Goal: Task Accomplishment & Management: Use online tool/utility

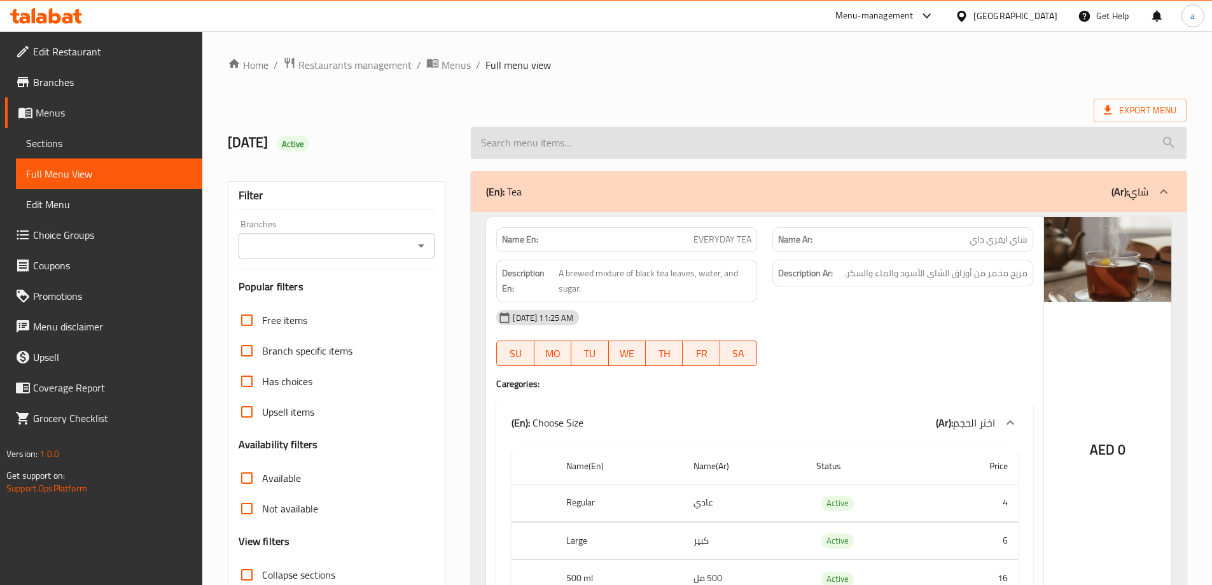
click at [927, 143] on input "search" at bounding box center [829, 143] width 716 height 32
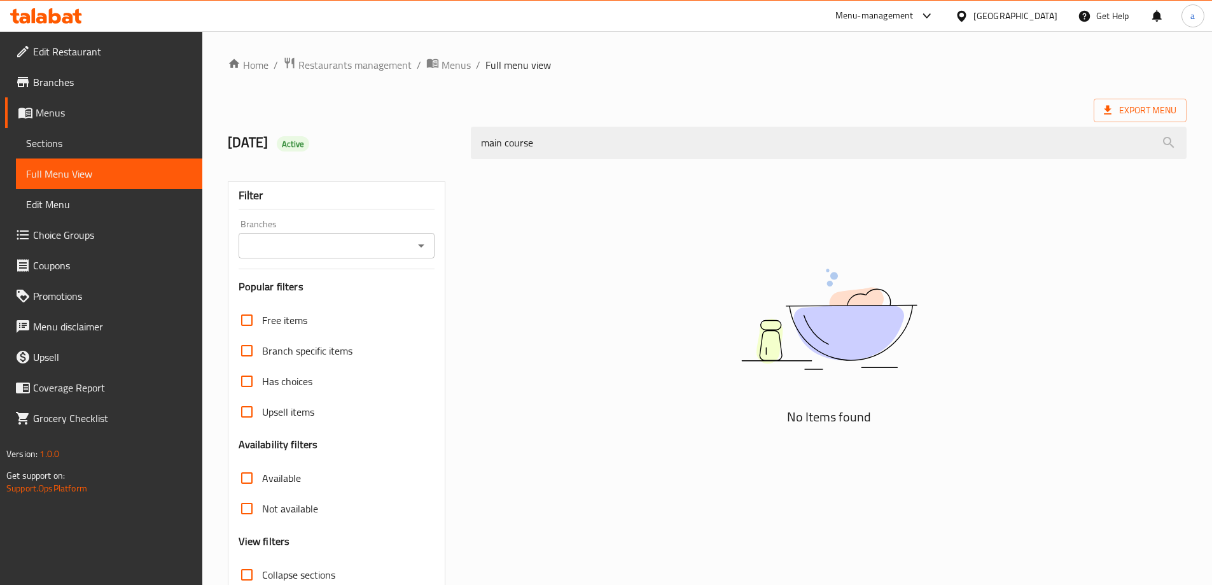
type input "main course"
click at [129, 154] on link "Sections" at bounding box center [109, 143] width 186 height 31
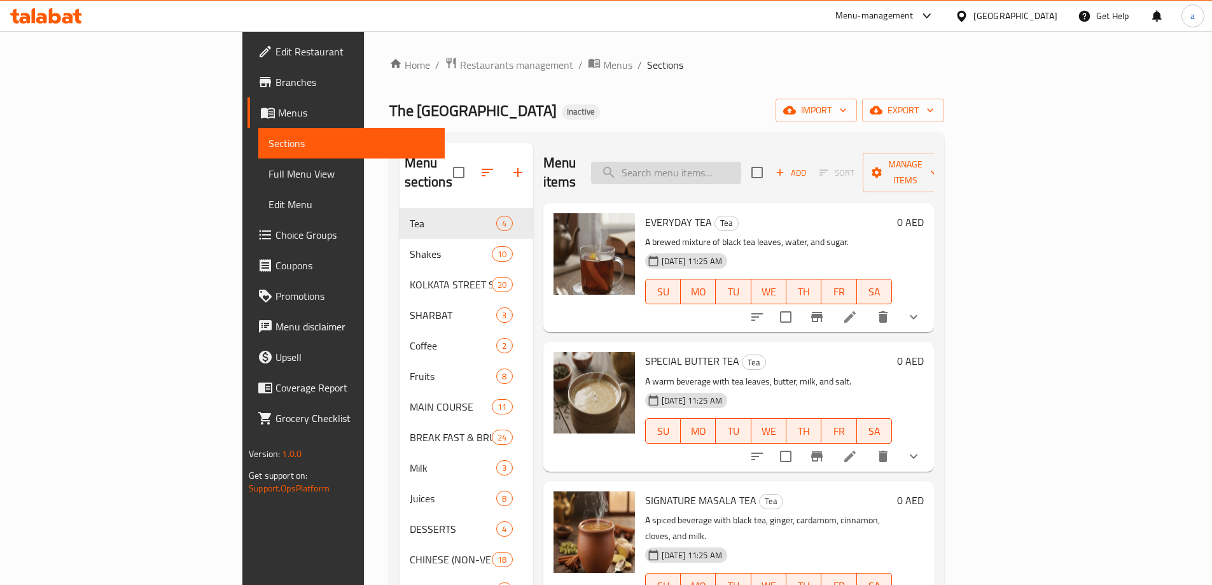
click at [737, 162] on input "search" at bounding box center [666, 173] width 150 height 22
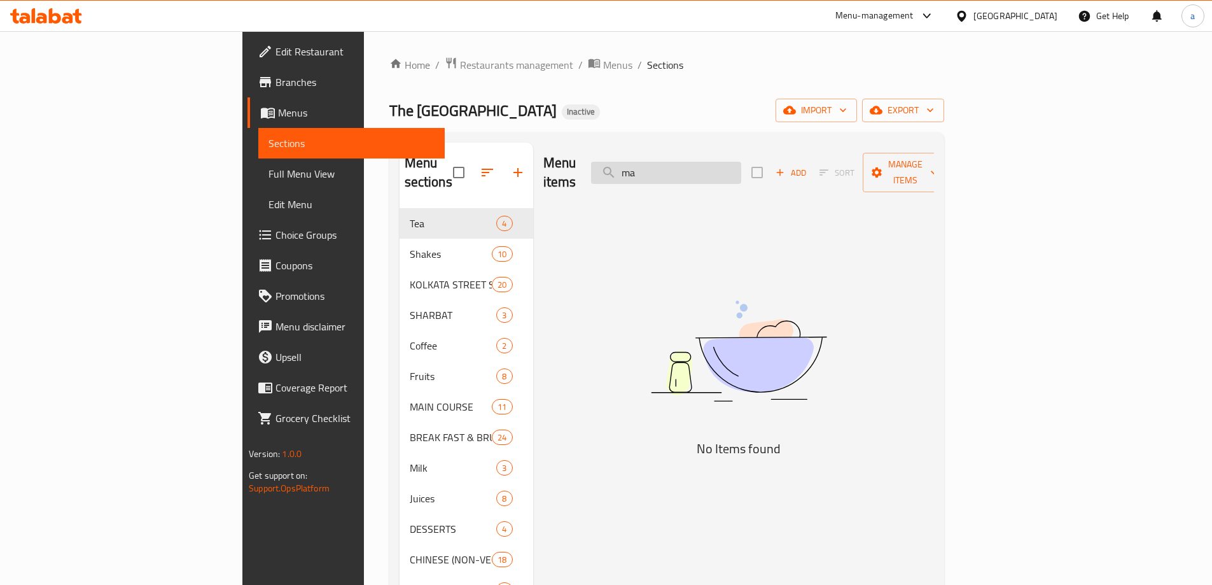
type input "m"
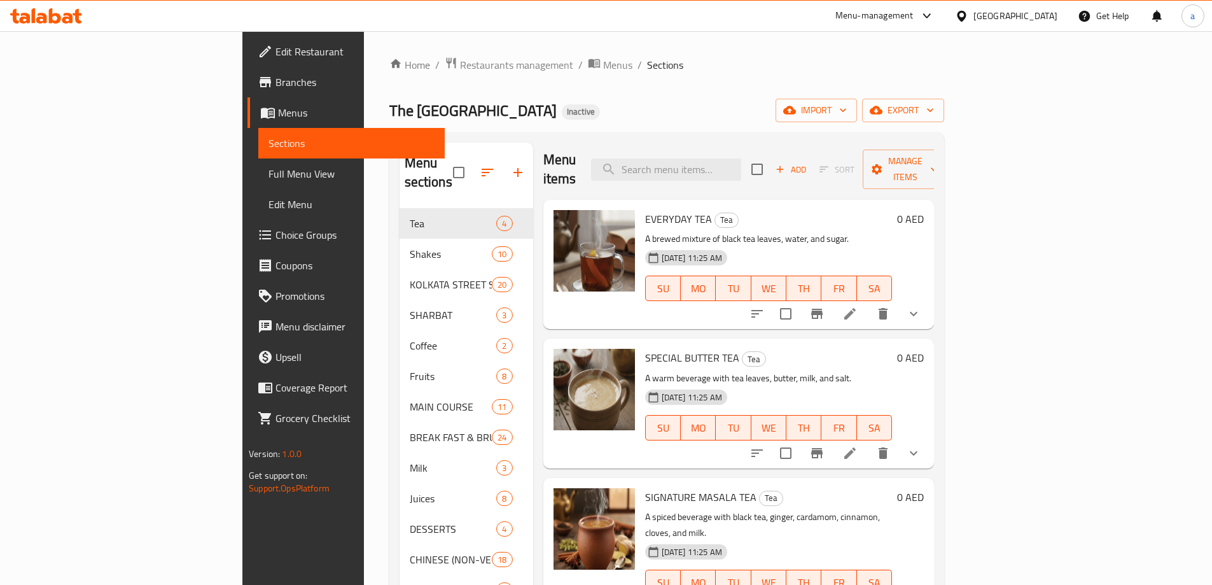
scroll to position [178, 0]
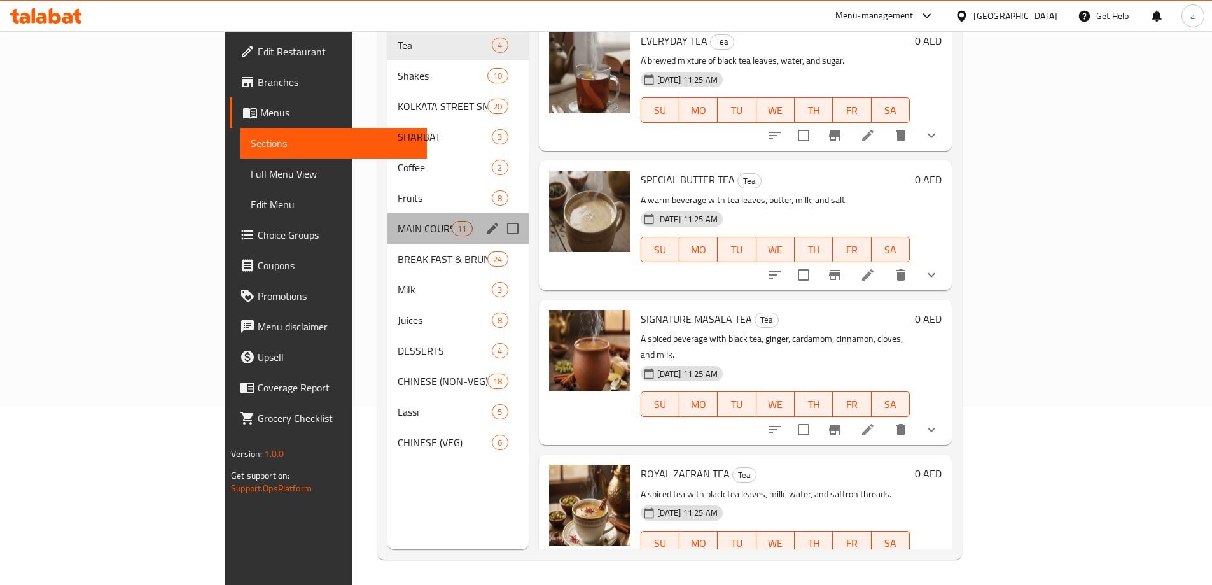
click at [387, 218] on div "MAIN COURSE 11" at bounding box center [457, 228] width 141 height 31
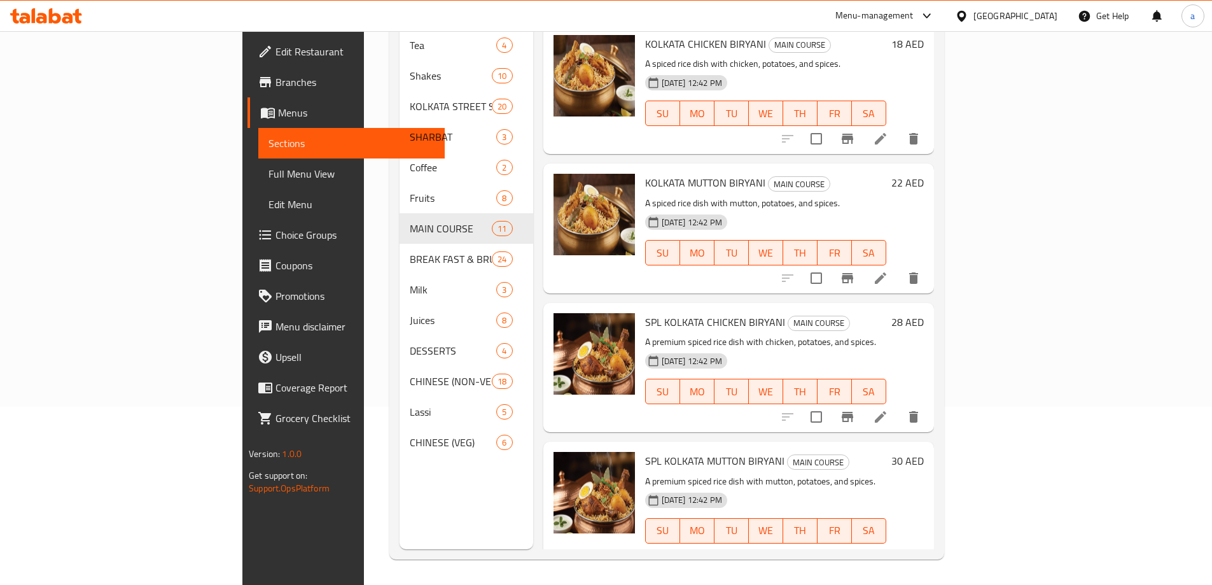
click at [898, 128] on li at bounding box center [881, 138] width 36 height 23
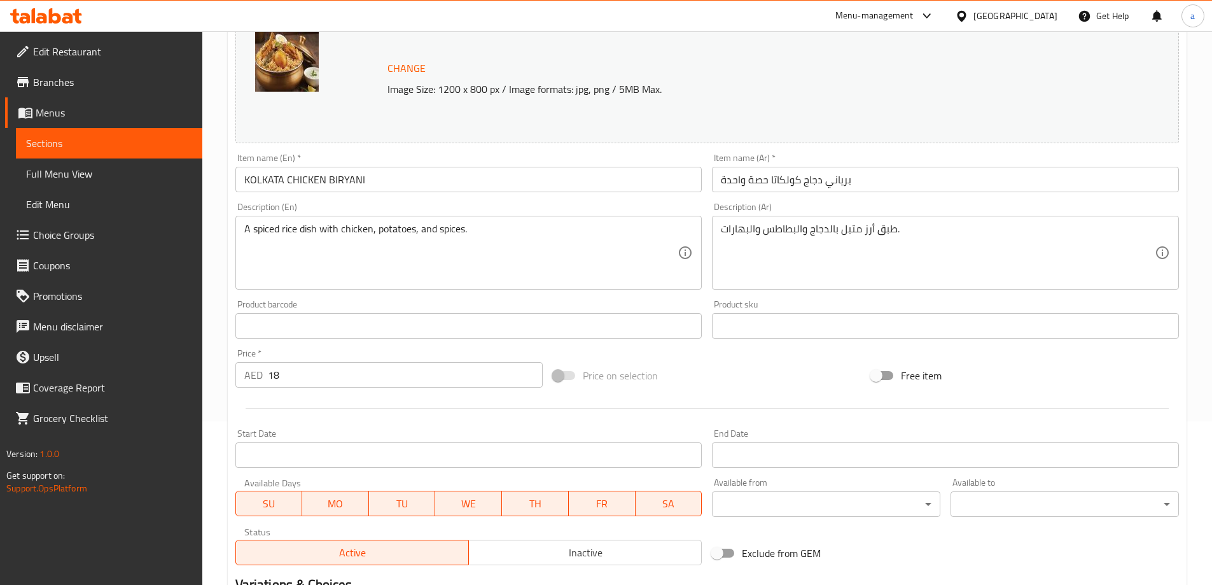
scroll to position [333, 0]
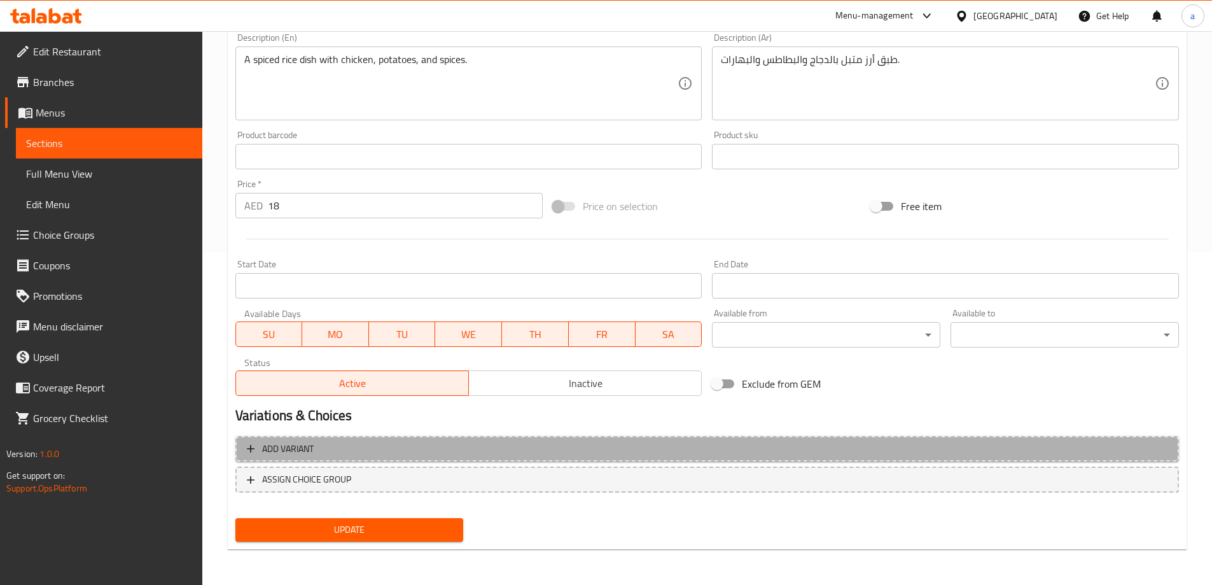
click at [511, 449] on span "Add variant" at bounding box center [707, 449] width 920 height 16
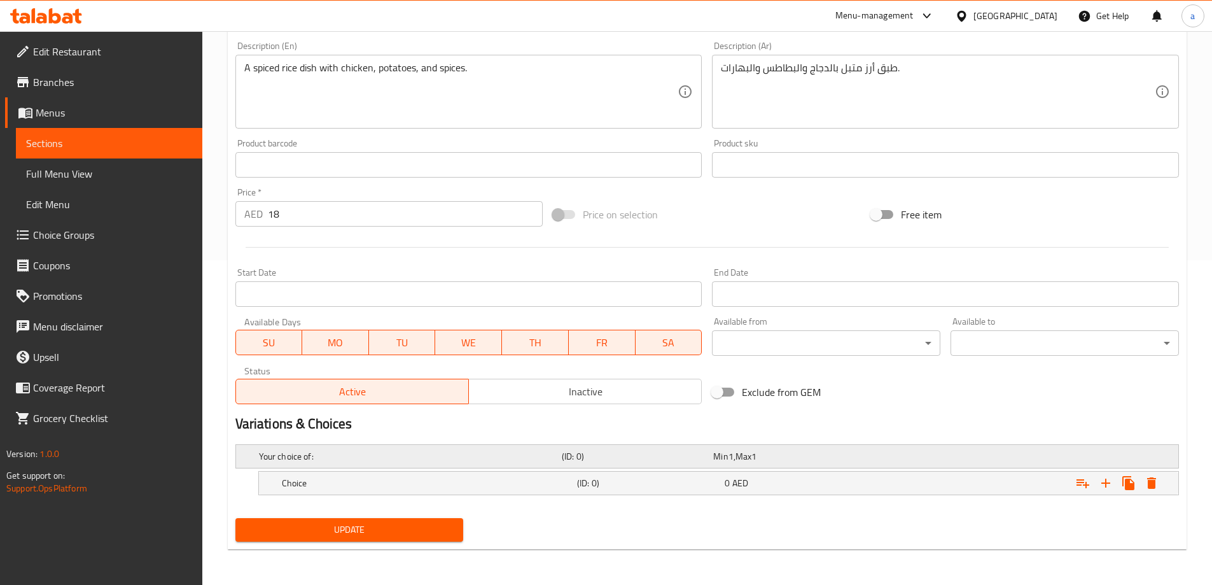
click at [690, 452] on h5 "(ID: 0)" at bounding box center [635, 456] width 146 height 13
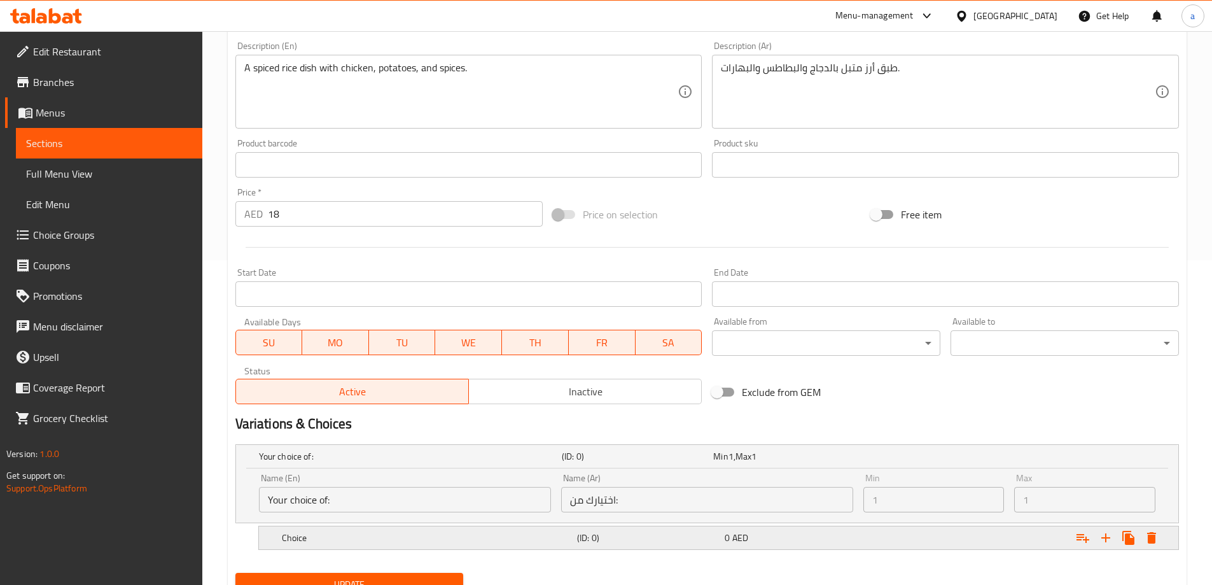
click at [667, 532] on h5 "(ID: 0)" at bounding box center [648, 537] width 142 height 13
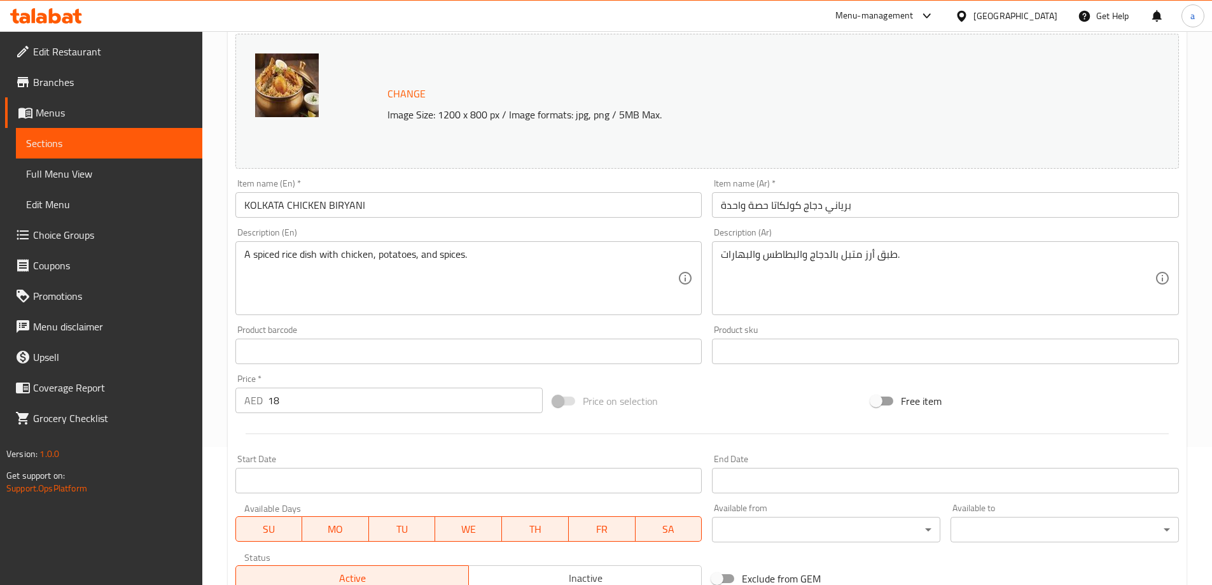
scroll to position [0, 0]
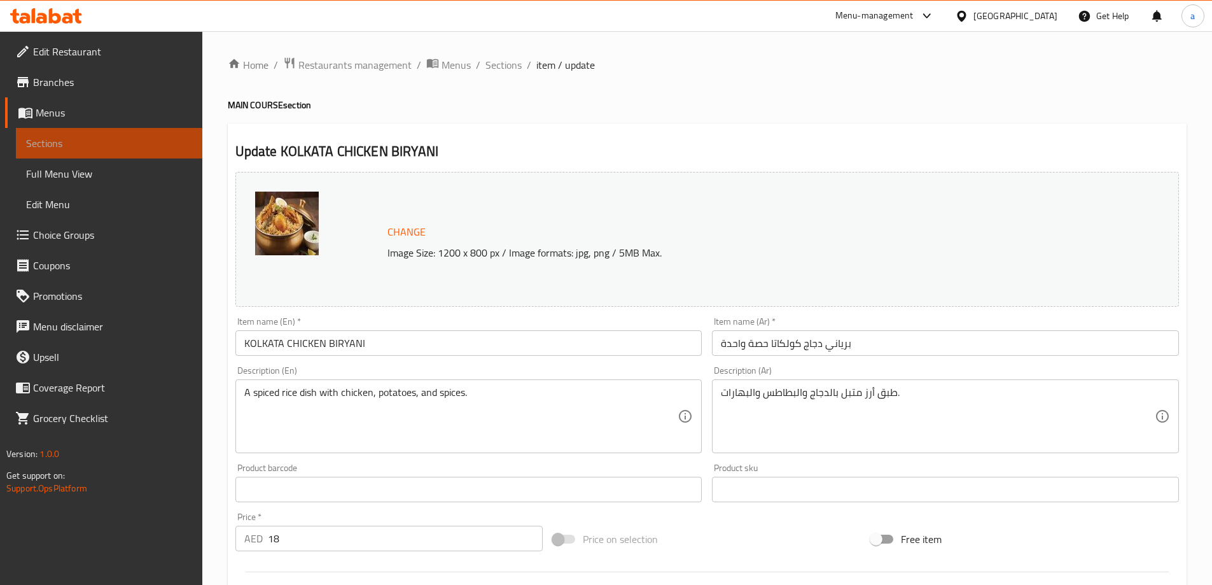
click at [139, 151] on link "Sections" at bounding box center [109, 143] width 186 height 31
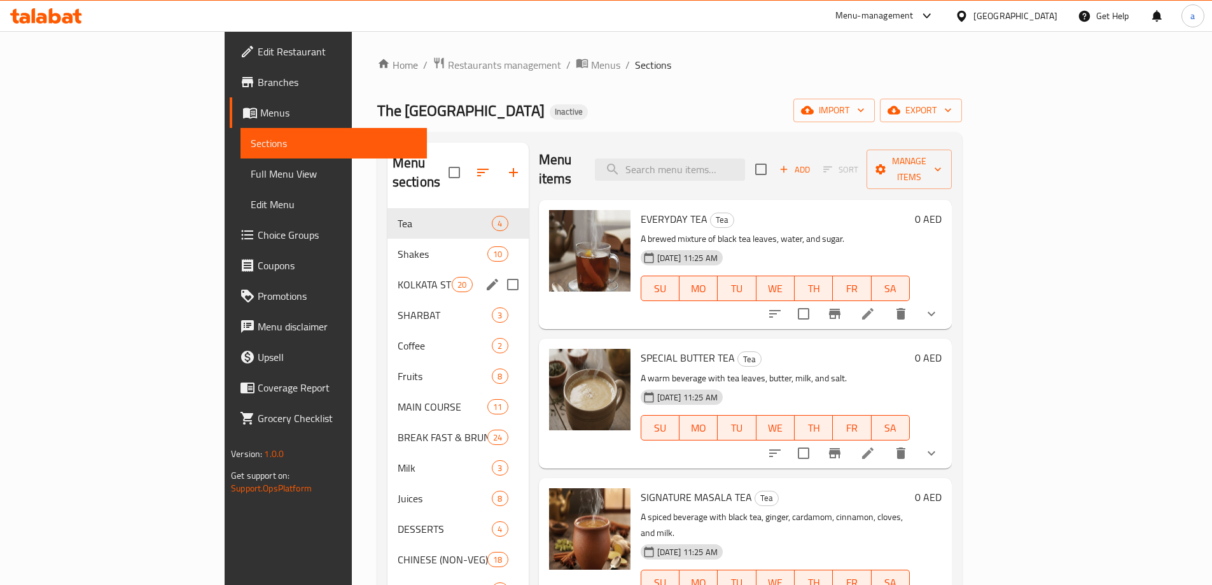
scroll to position [178, 0]
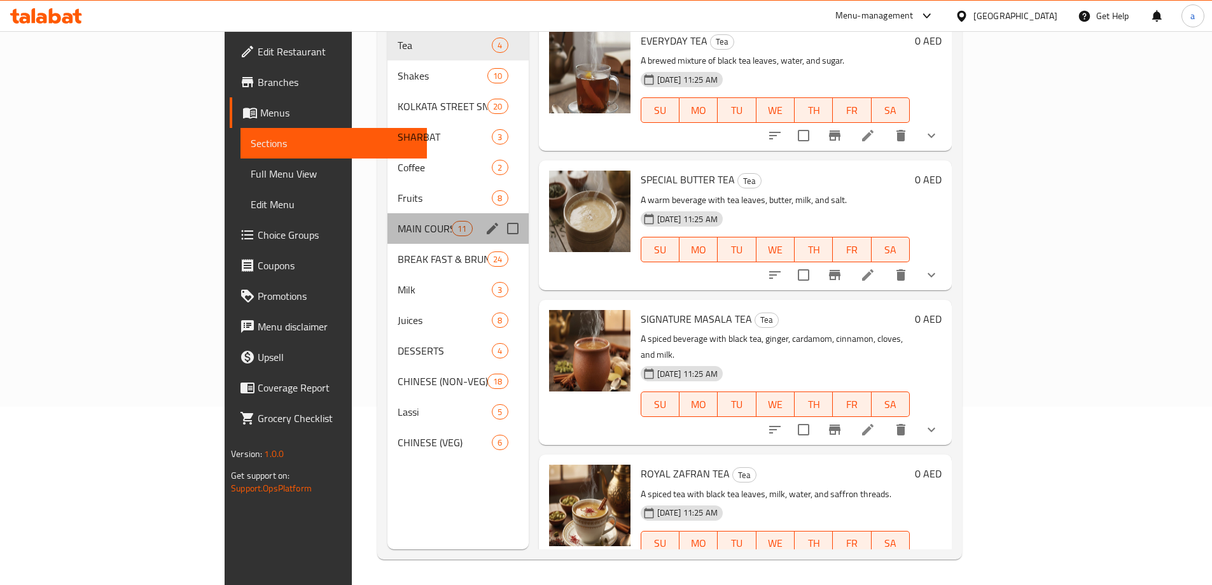
click at [387, 219] on div "MAIN COURSE 11" at bounding box center [457, 228] width 141 height 31
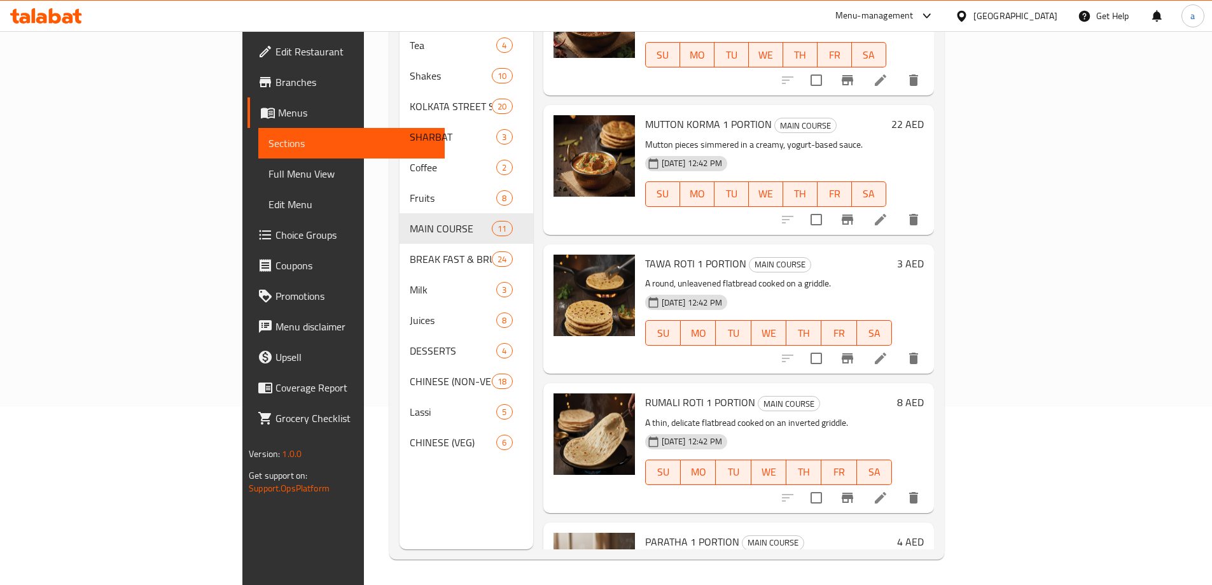
scroll to position [976, 0]
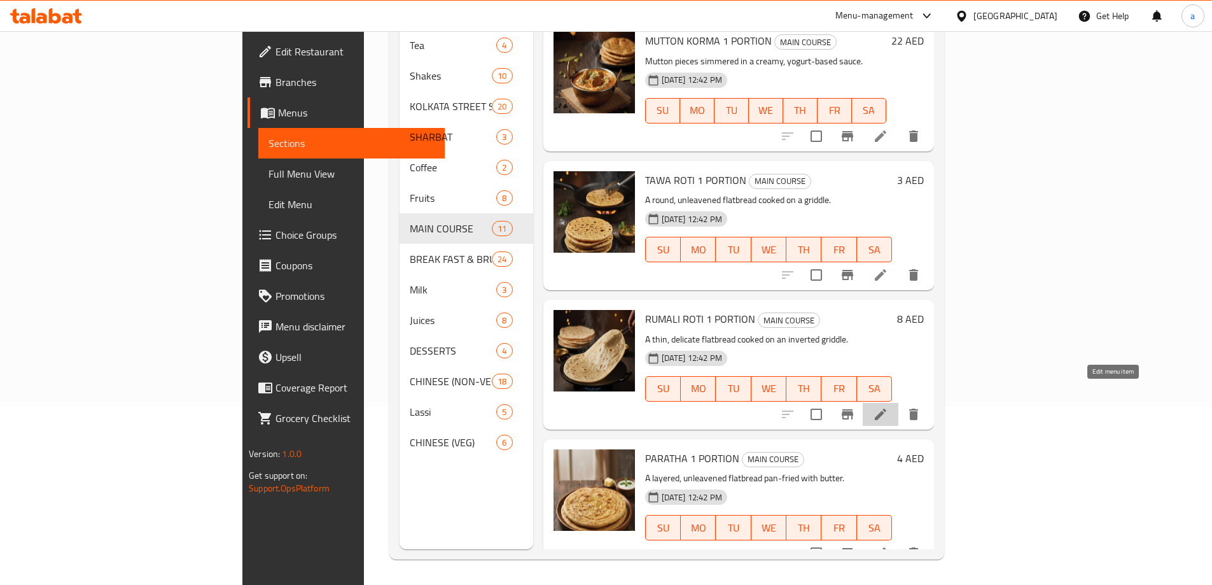
click at [886, 408] on icon at bounding box center [880, 413] width 11 height 11
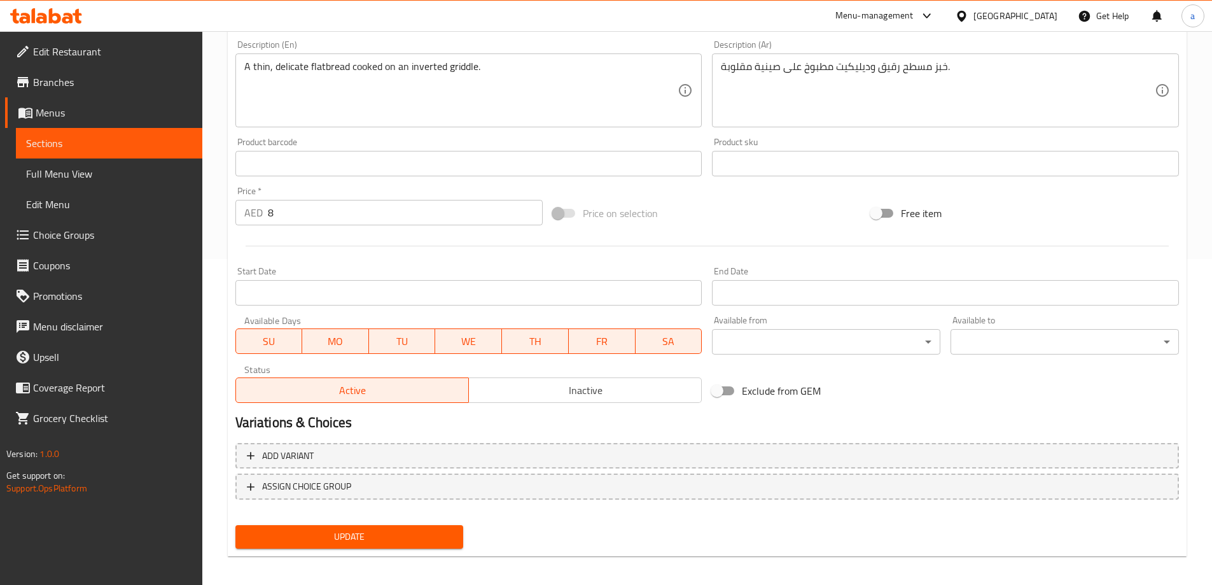
scroll to position [333, 0]
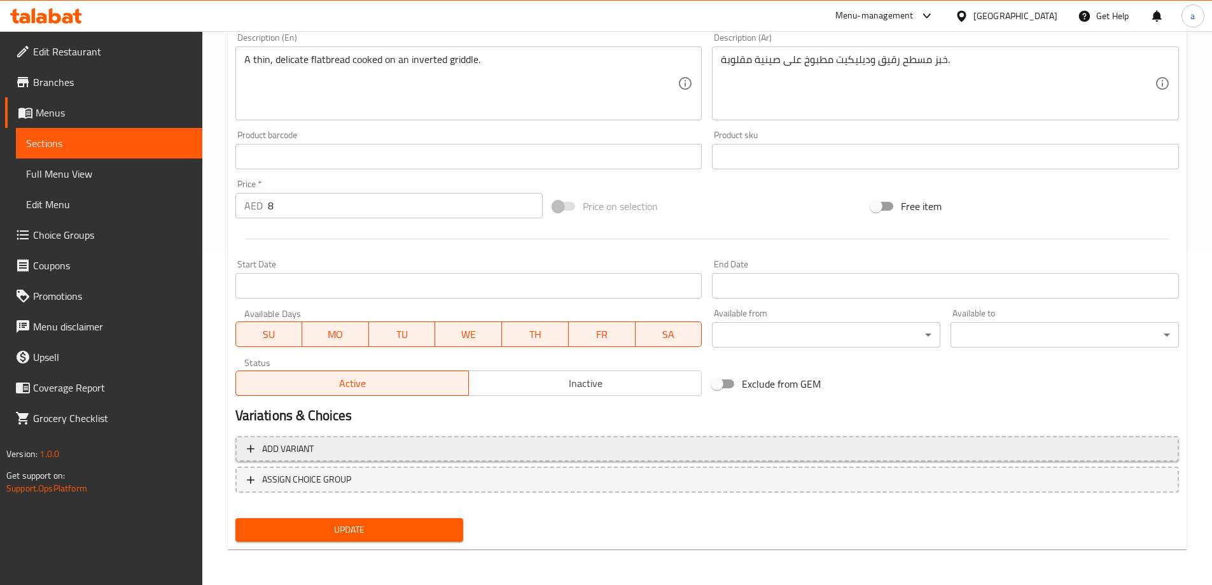
click at [593, 437] on button "Add variant" at bounding box center [706, 449] width 943 height 26
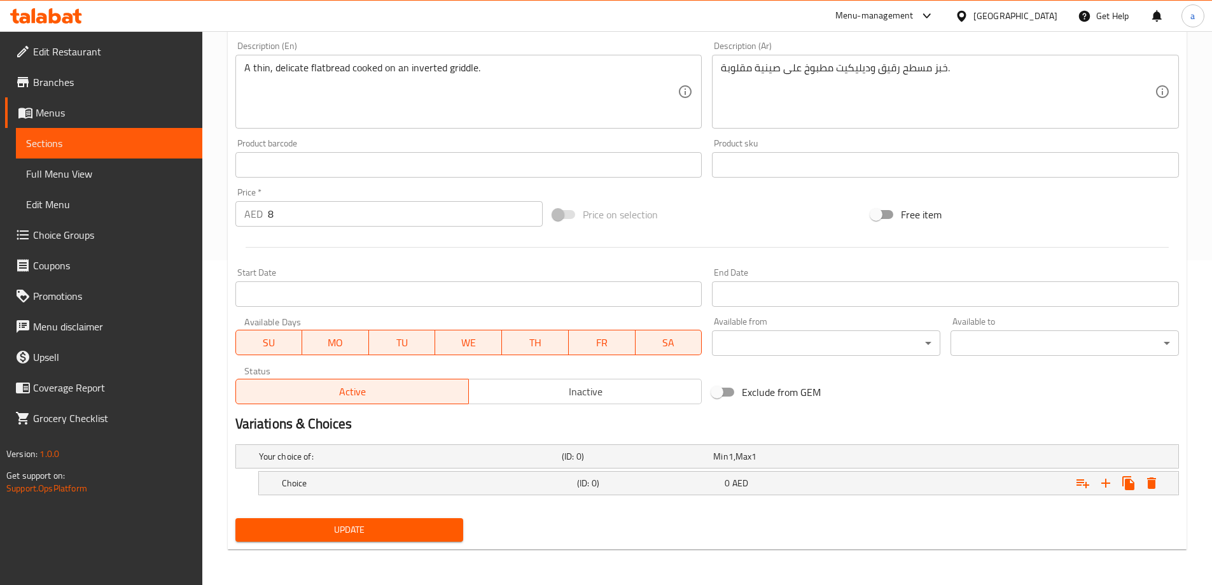
scroll to position [324, 0]
click at [600, 451] on h5 "(ID: 0)" at bounding box center [635, 456] width 146 height 13
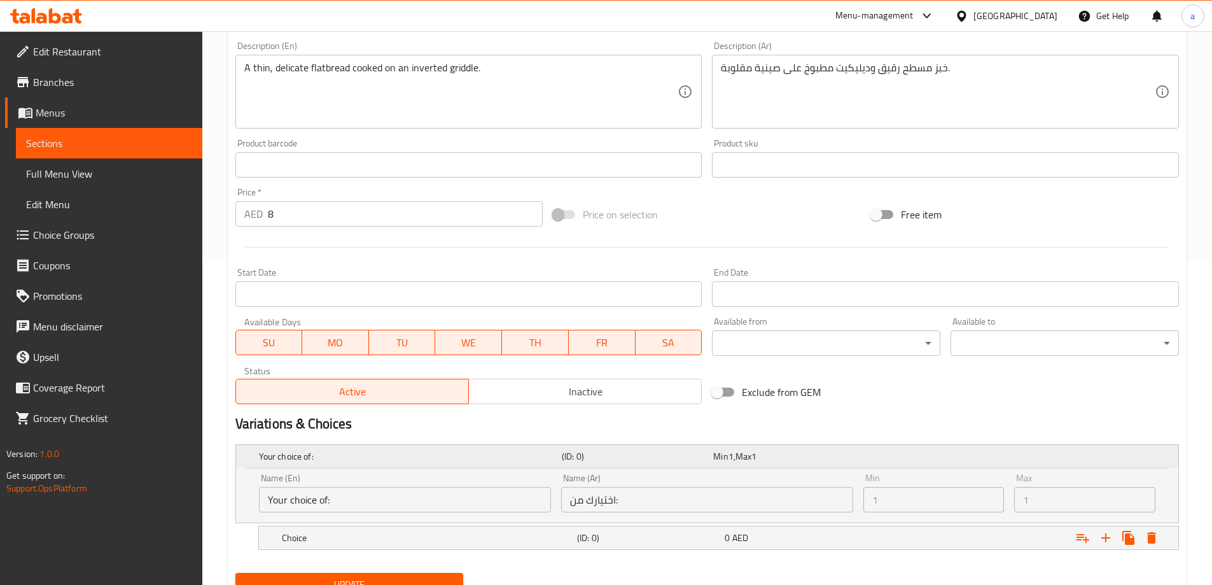
click at [600, 452] on h5 "(ID: 0)" at bounding box center [635, 456] width 146 height 13
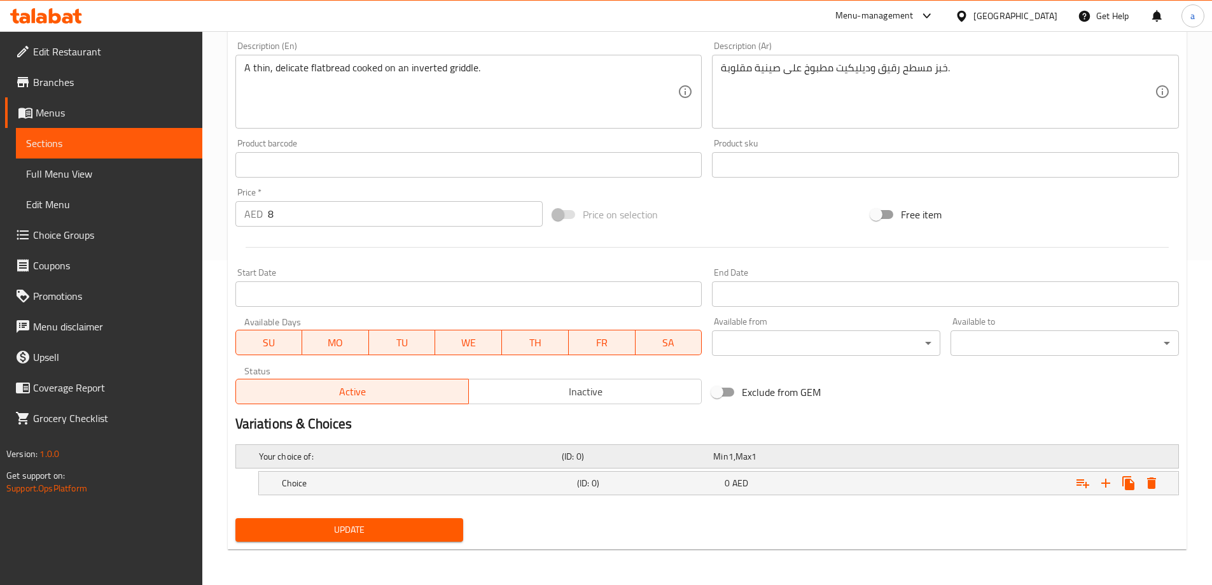
click at [600, 452] on h5 "(ID: 0)" at bounding box center [635, 456] width 146 height 13
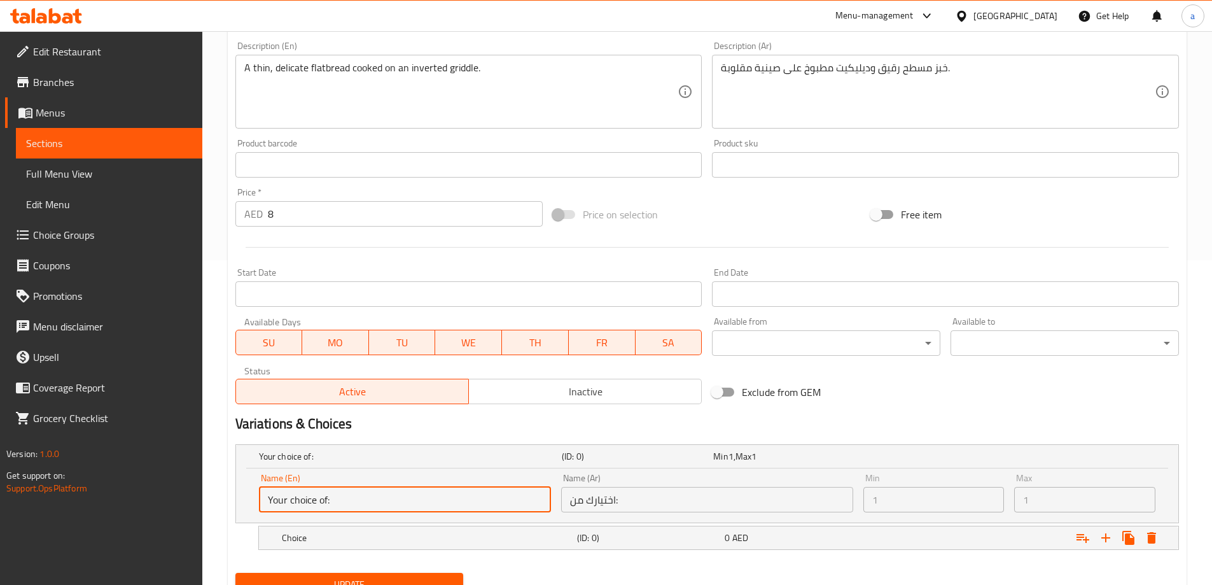
click at [467, 495] on input "Your choice of:" at bounding box center [405, 499] width 292 height 25
click at [470, 501] on input "Your choice of:" at bounding box center [405, 499] width 292 height 25
click at [1098, 535] on icon "Expand" at bounding box center [1105, 537] width 15 height 15
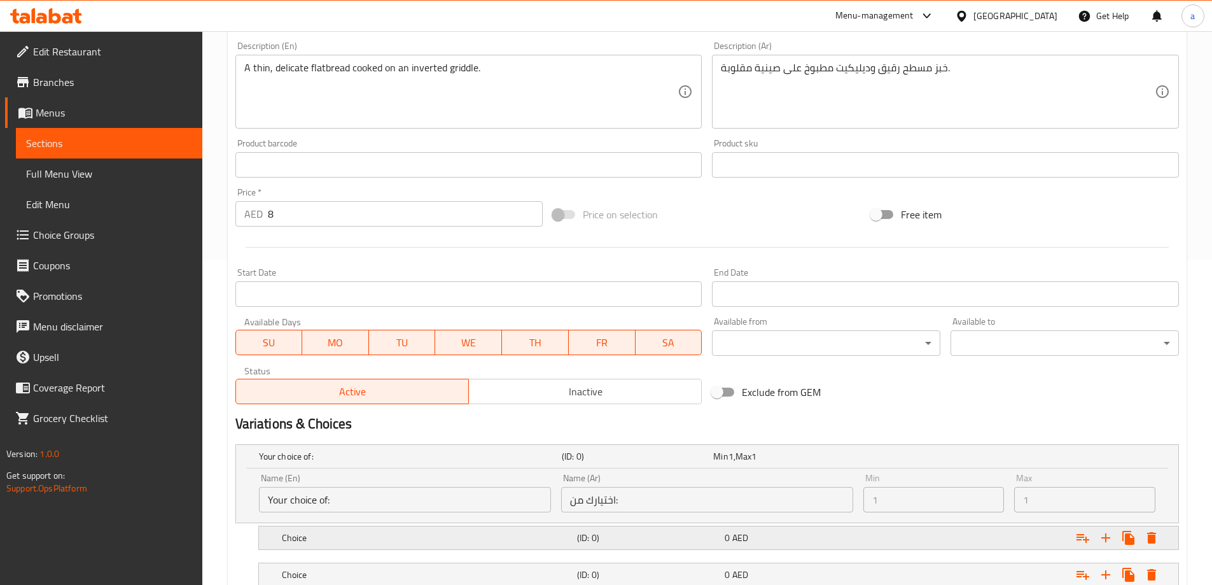
click at [396, 530] on div "Choice" at bounding box center [426, 538] width 295 height 18
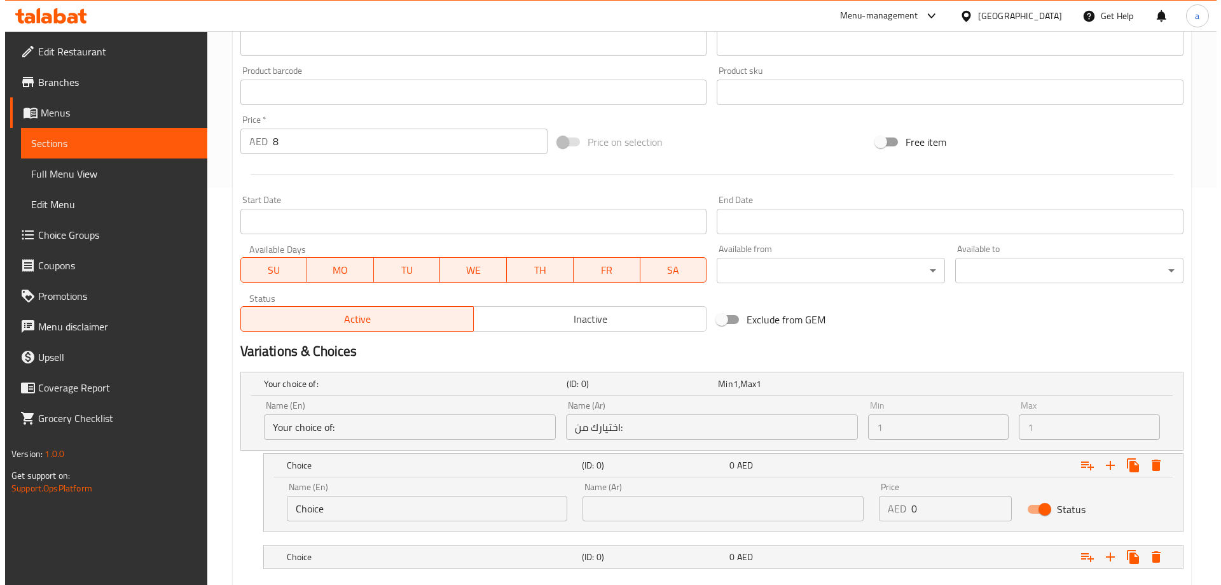
scroll to position [471, 0]
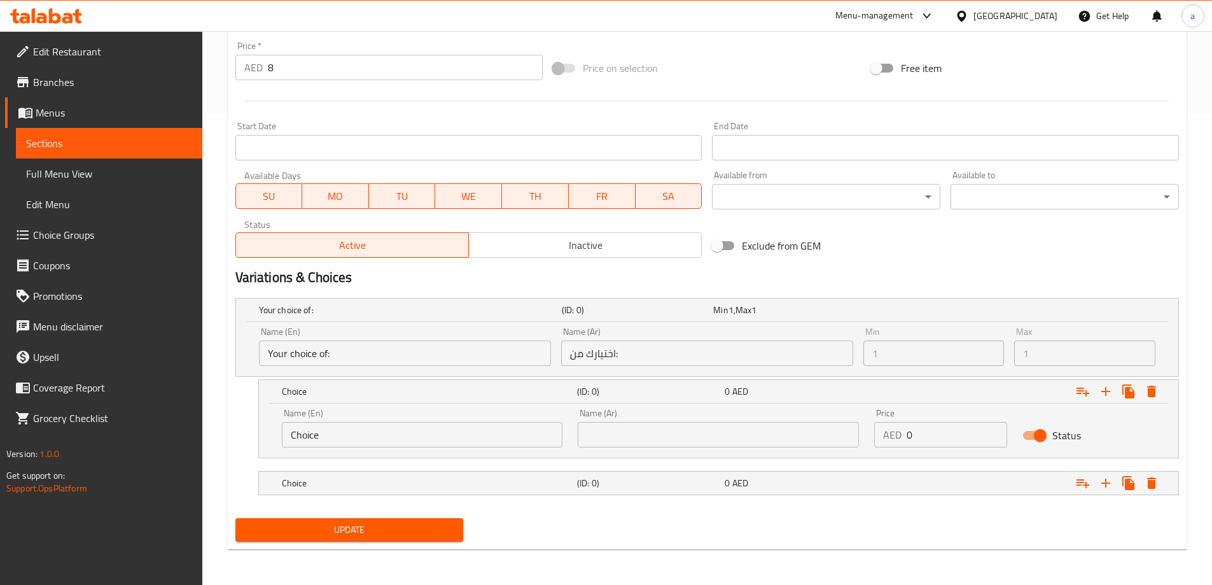
click at [426, 438] on input "Choice" at bounding box center [422, 434] width 281 height 25
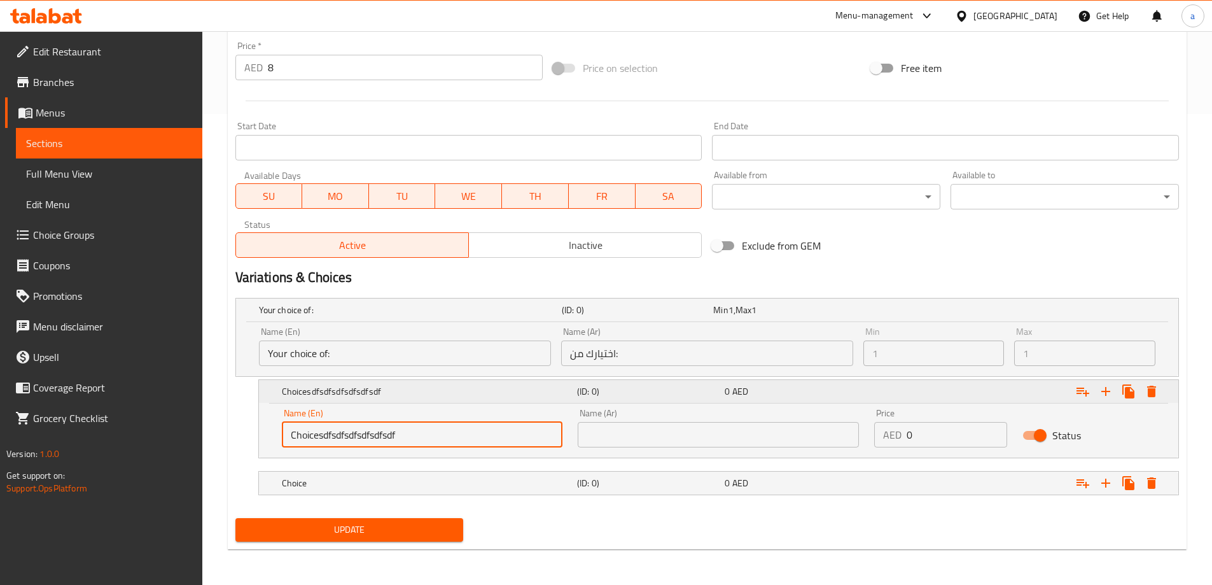
type input "Choicesdfsdfsdfsdfsdfsdf"
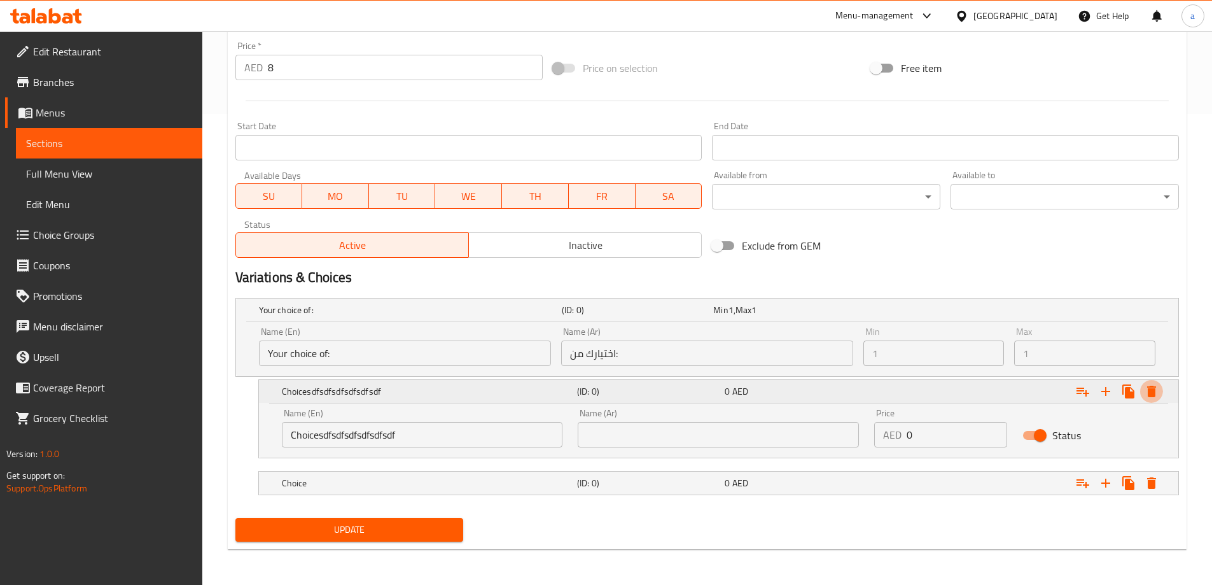
click at [1151, 390] on icon "Expand" at bounding box center [1151, 390] width 9 height 11
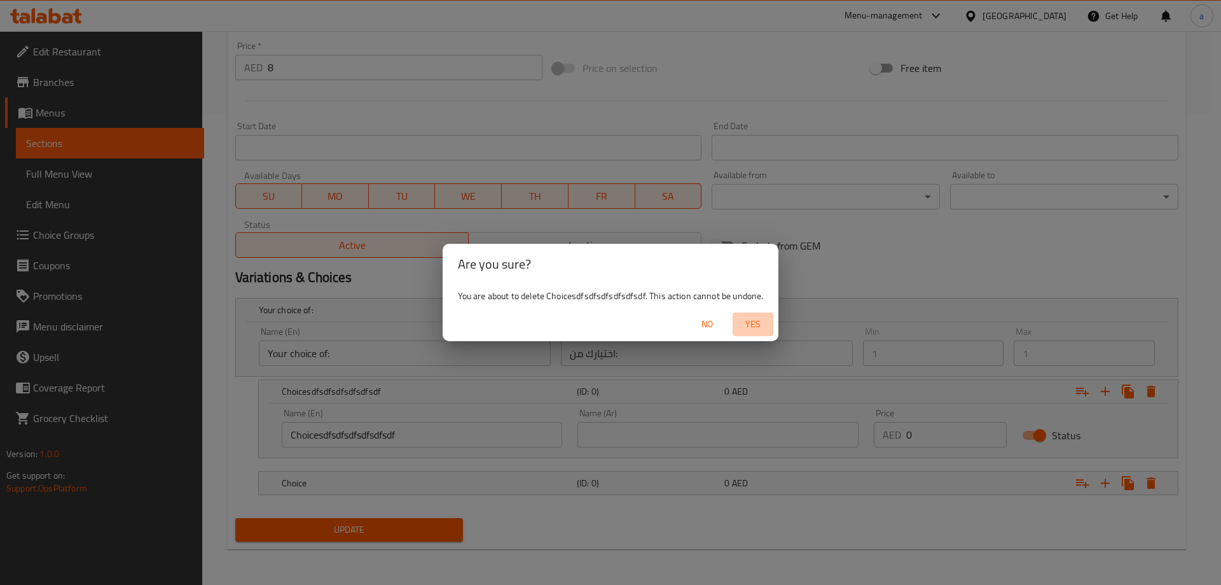
click at [758, 324] on span "Yes" at bounding box center [753, 324] width 31 height 16
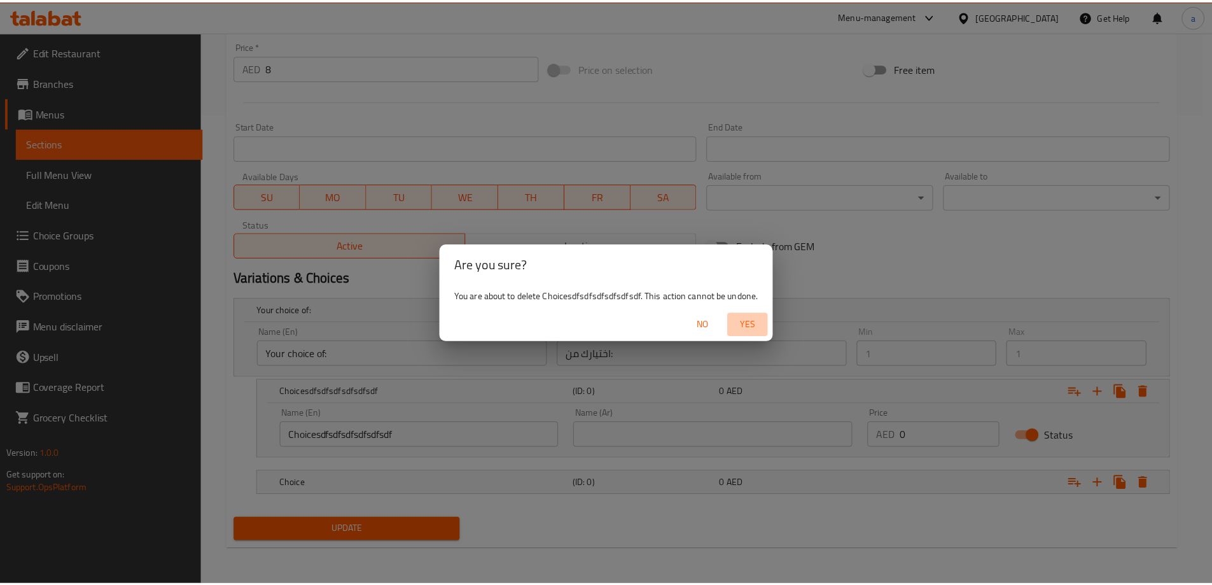
scroll to position [434, 0]
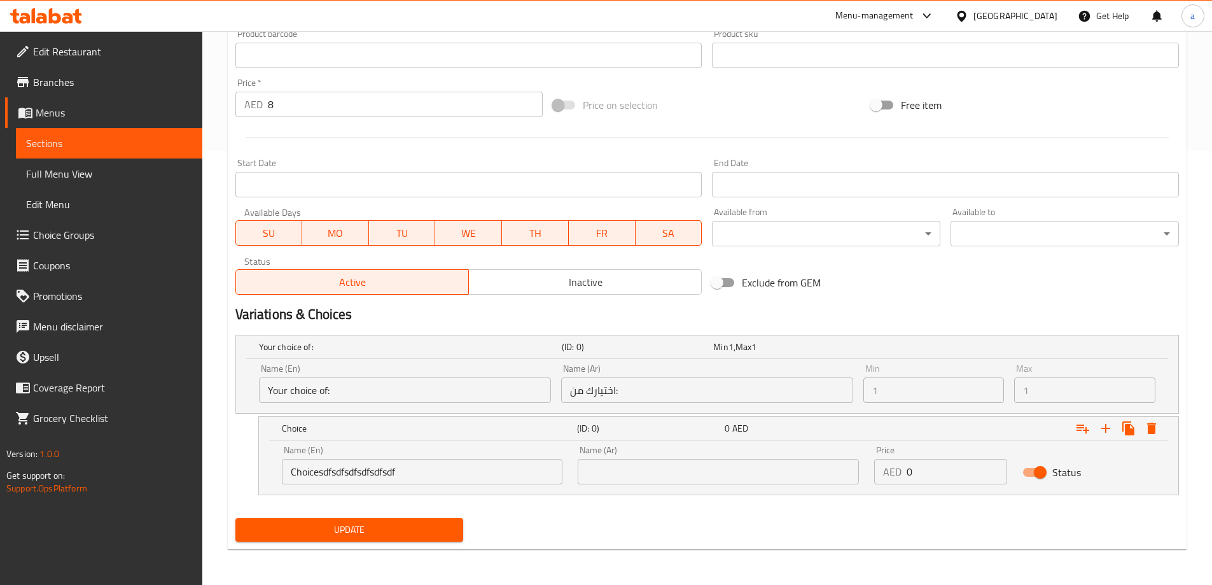
click at [1097, 366] on div "Max 1 Max" at bounding box center [1084, 383] width 141 height 39
click at [908, 344] on div "Expand" at bounding box center [1013, 346] width 303 height 5
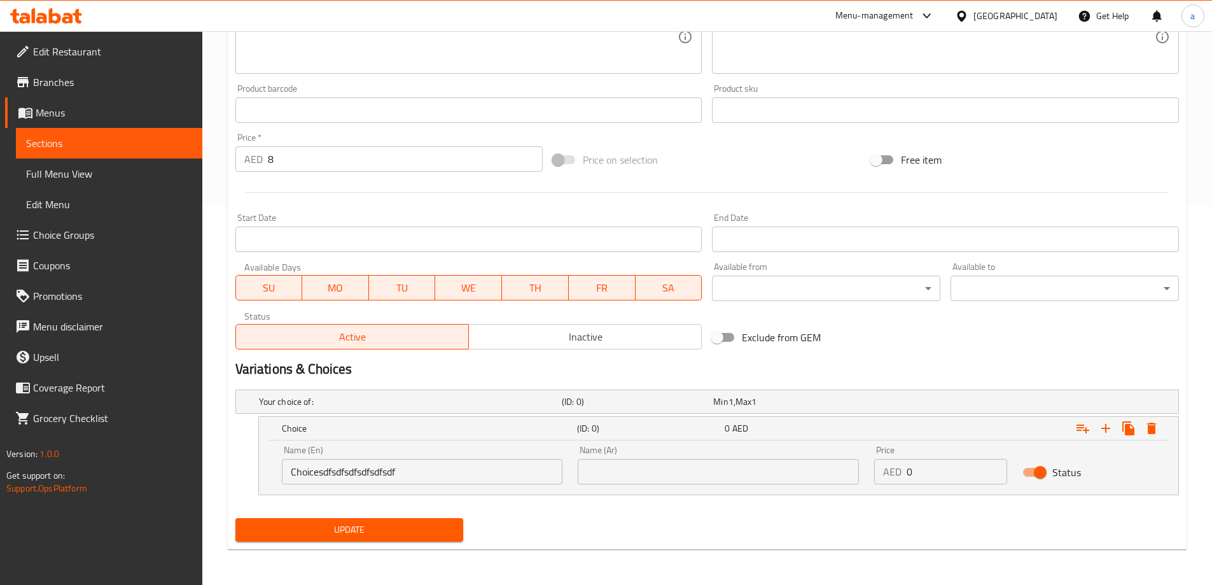
scroll to position [379, 0]
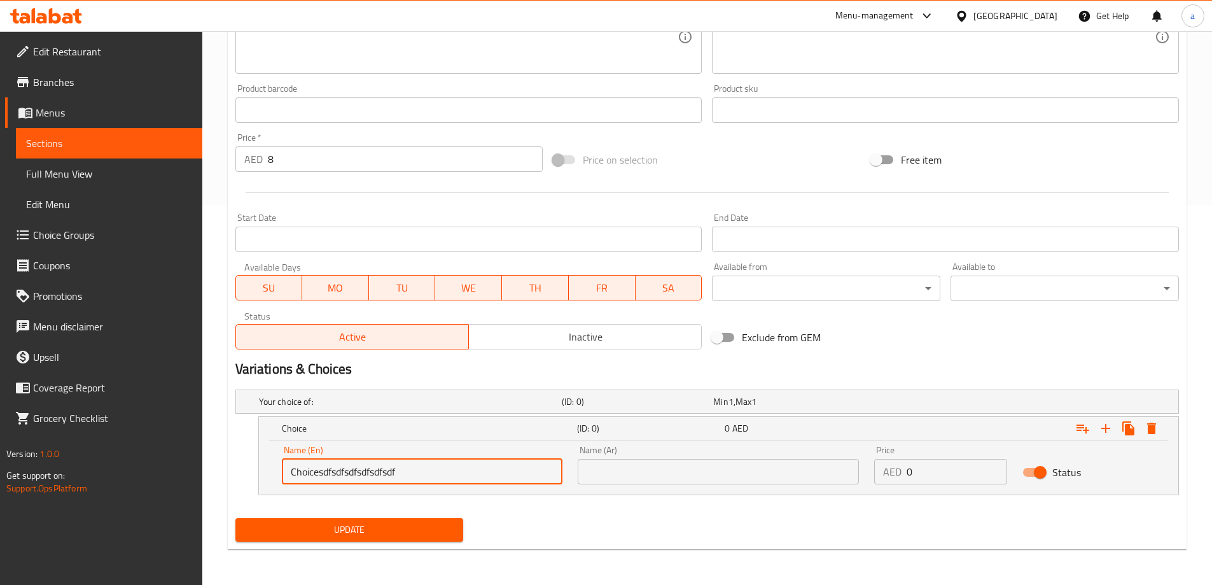
click at [525, 464] on input "Choicesdfsdfsdfsdfsdfsdf" at bounding box center [422, 471] width 281 height 25
click at [158, 144] on span "Sections" at bounding box center [109, 142] width 166 height 15
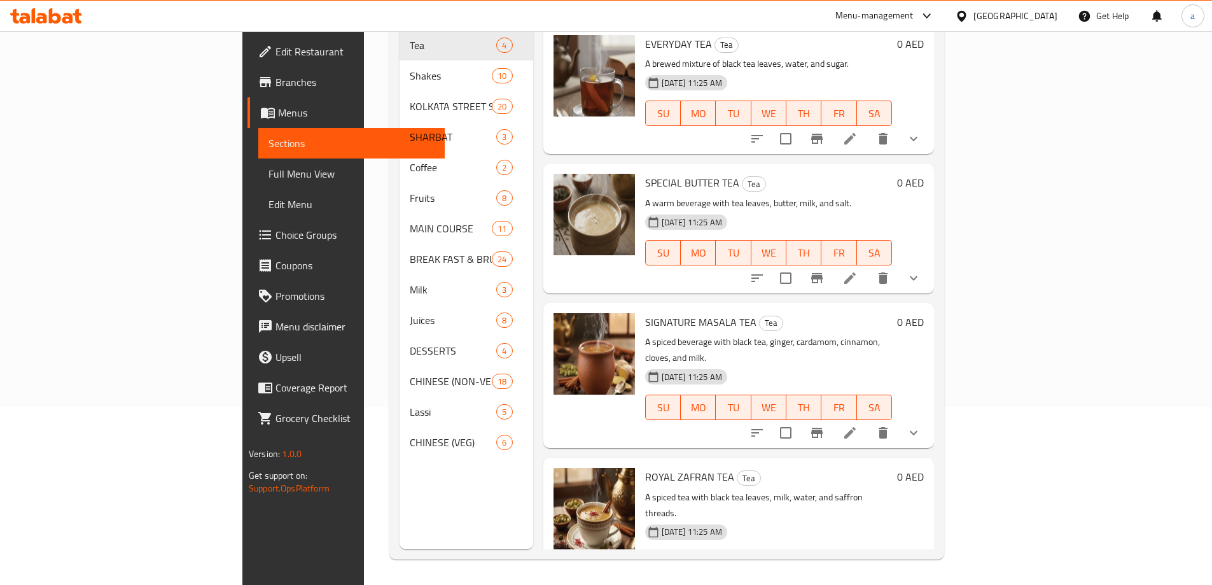
scroll to position [178, 0]
